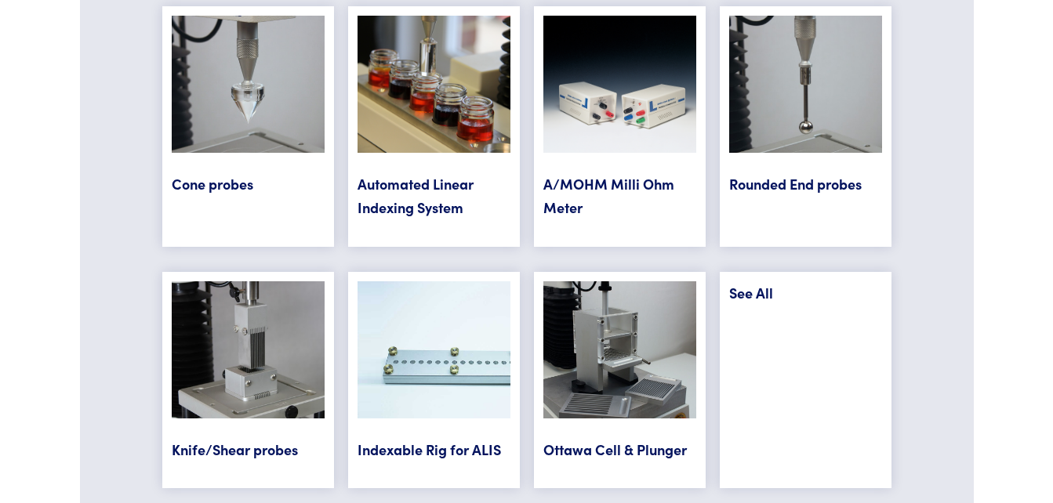
scroll to position [6372, 0]
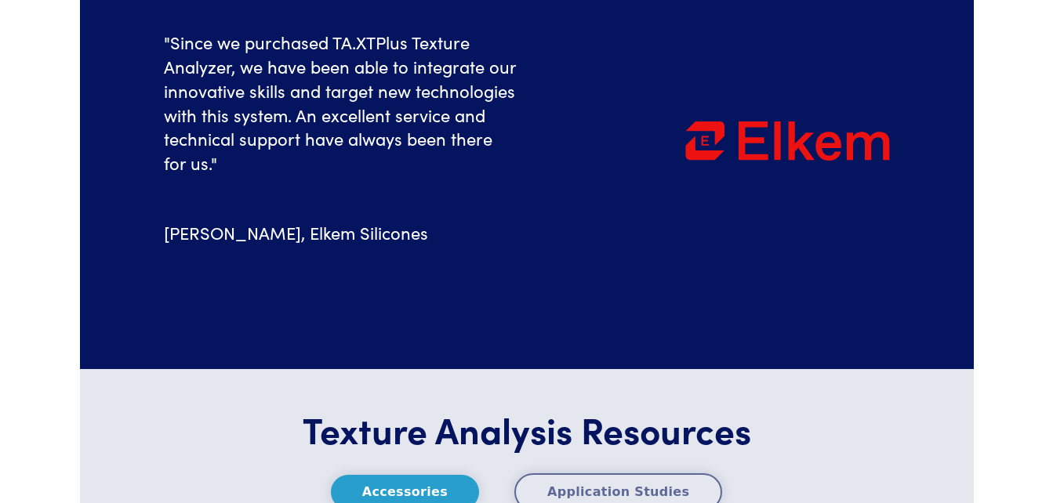
scroll to position [5812, 0]
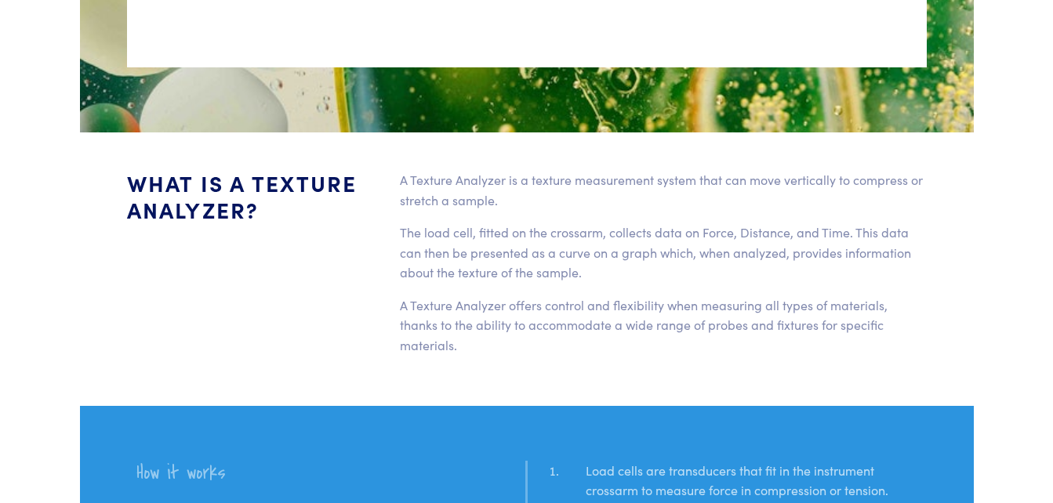
scroll to position [2950, 0]
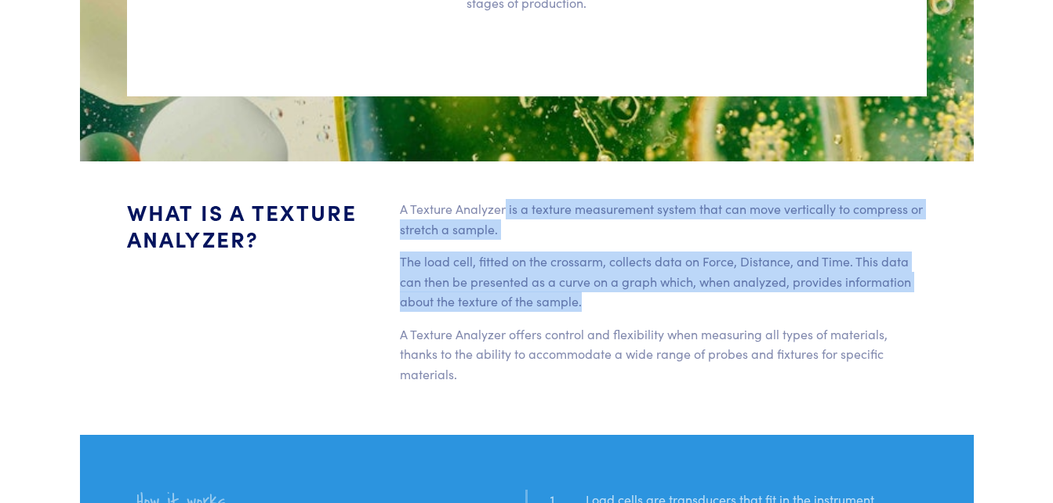
drag, startPoint x: 503, startPoint y: 186, endPoint x: 835, endPoint y: 271, distance: 342.5
click at [835, 271] on div "A Texture Analyzer is a texture measurement system that can move vertically to …" at bounding box center [663, 298] width 546 height 198
copy div "is a texture measurement system that can move vertically to compress or stretch…"
